Goal: Task Accomplishment & Management: Manage account settings

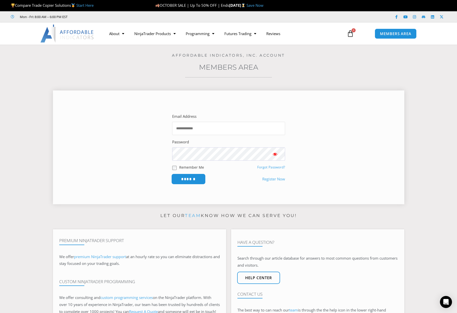
type input "**********"
click at [196, 179] on input "******" at bounding box center [188, 179] width 34 height 11
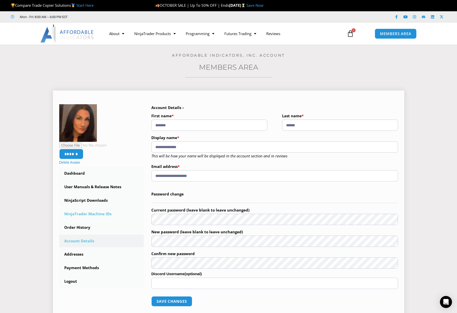
click at [102, 213] on link "NinjaTrader Machine IDs" at bounding box center [101, 214] width 85 height 13
